Goal: Task Accomplishment & Management: Manage account settings

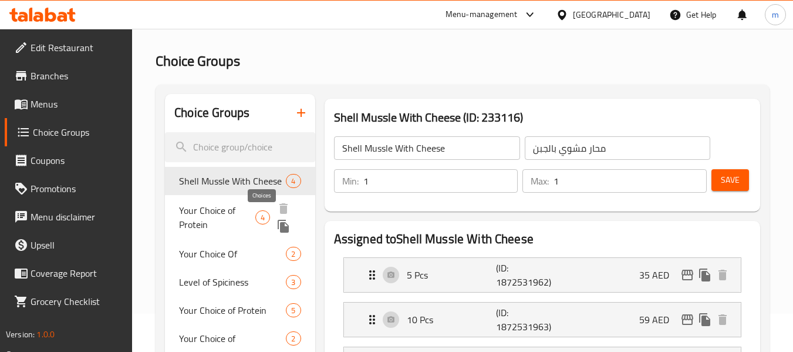
scroll to position [59, 0]
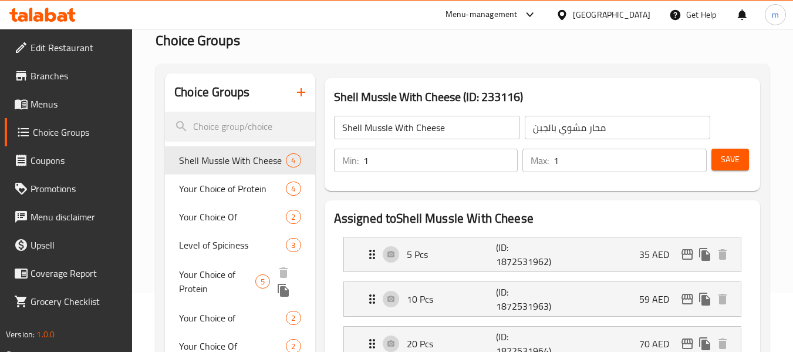
click at [223, 271] on span "Your Choice of Protein" at bounding box center [217, 281] width 76 height 28
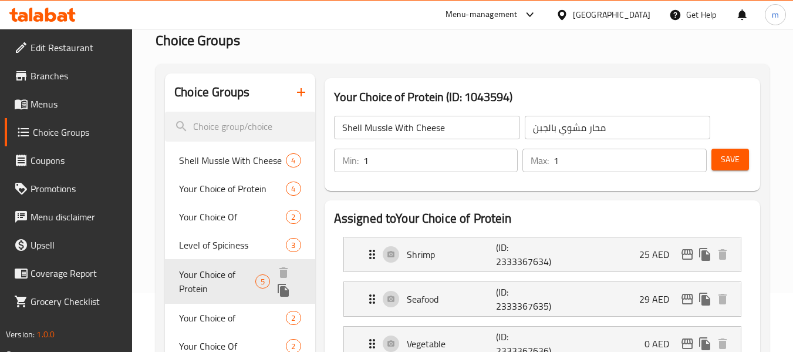
type input "Your Choice of Protein"
type input "اختيارك من البروتين"
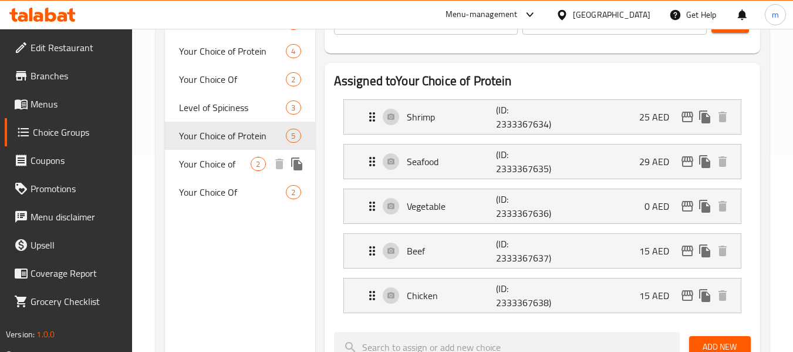
scroll to position [176, 0]
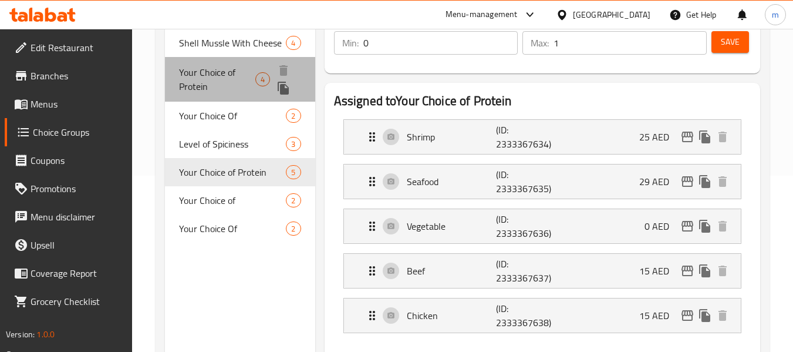
click at [223, 82] on span "Your Choice of Protein" at bounding box center [217, 79] width 76 height 28
type input "1"
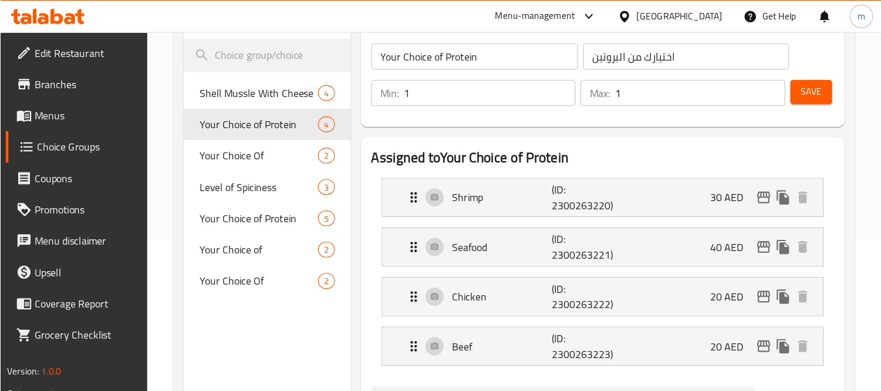
scroll to position [117, 0]
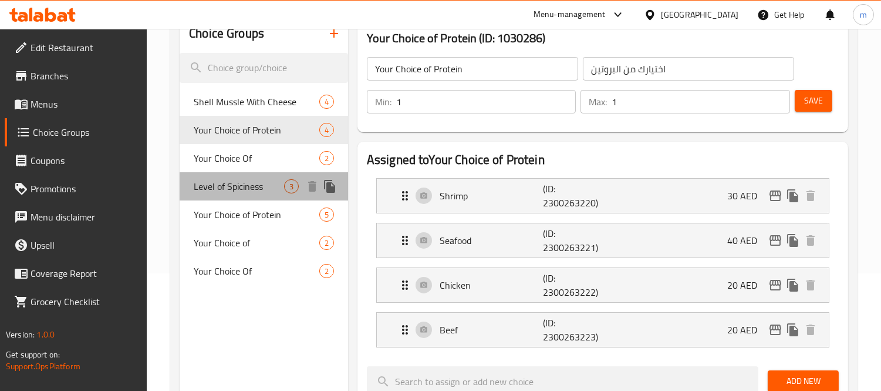
click at [224, 192] on span "Level of Spiciness" at bounding box center [239, 186] width 90 height 14
type input "Level of Spiciness"
type input "مستوى التوابل"
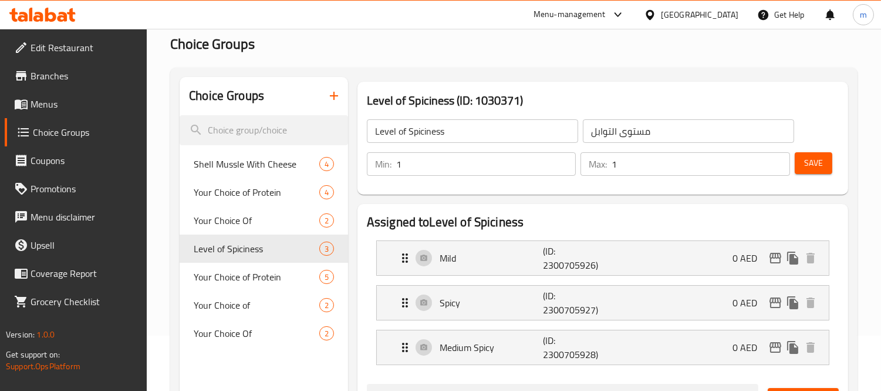
scroll to position [0, 0]
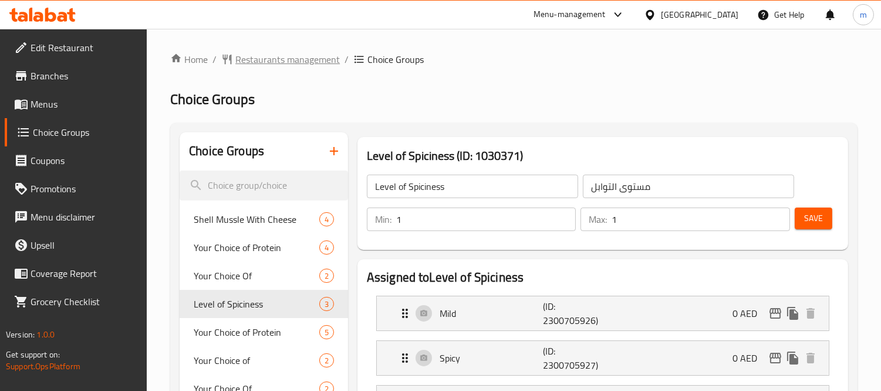
click at [251, 60] on span "Restaurants management" at bounding box center [287, 59] width 105 height 14
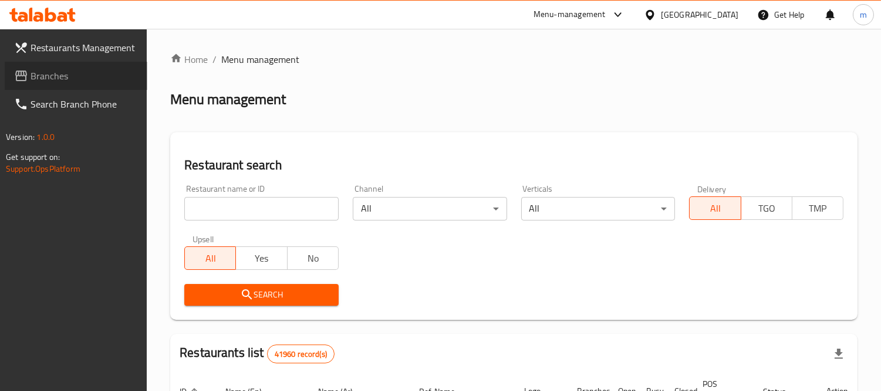
click at [53, 72] on span "Branches" at bounding box center [84, 76] width 107 height 14
